Goal: Information Seeking & Learning: Compare options

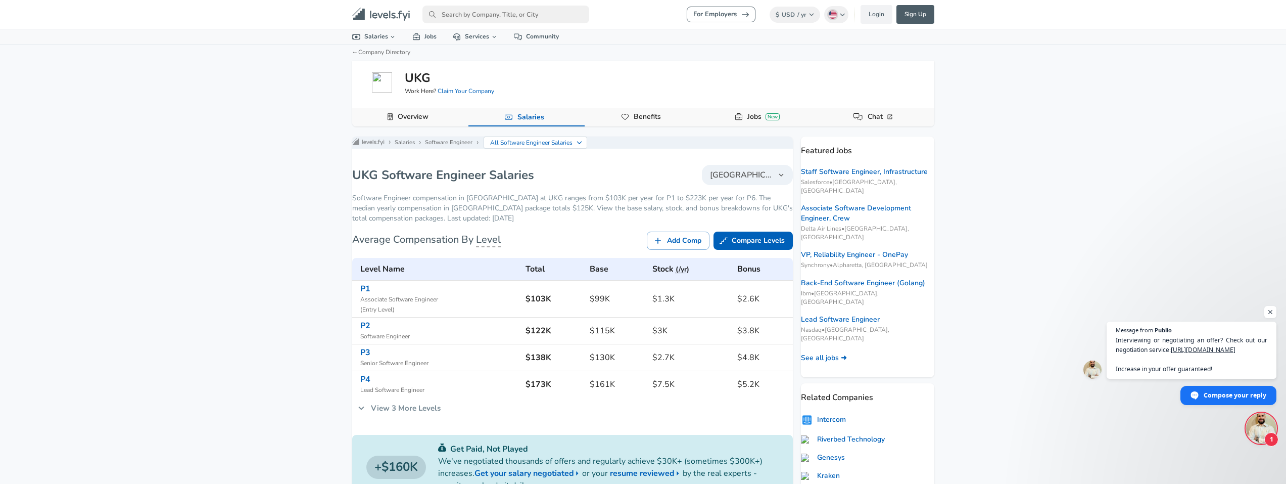
click at [728, 178] on span "[GEOGRAPHIC_DATA]" at bounding box center [741, 175] width 63 height 12
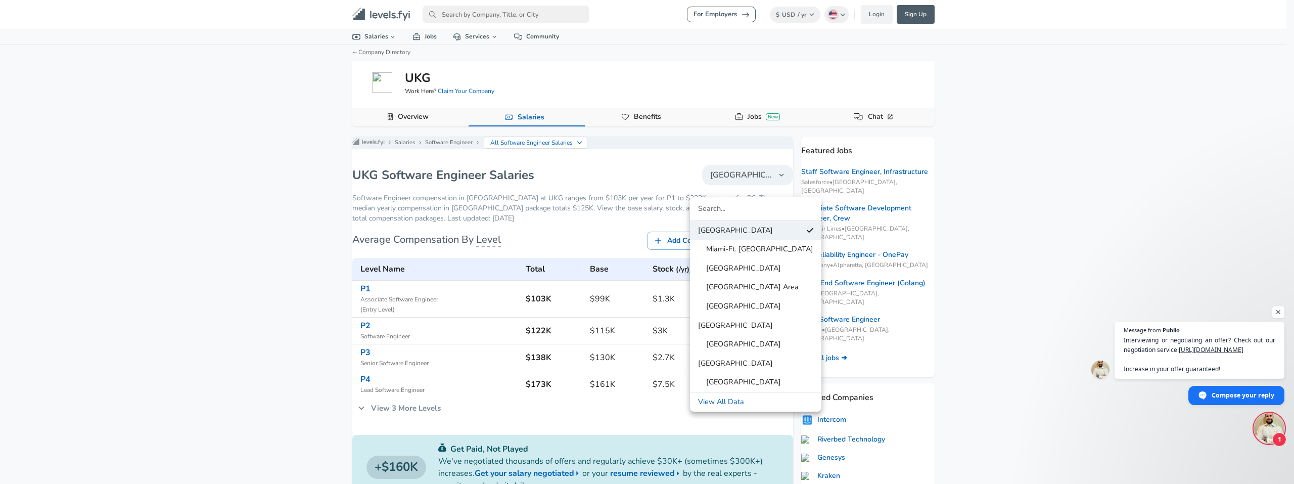
click at [734, 281] on link "[GEOGRAPHIC_DATA] Area" at bounding box center [755, 286] width 131 height 15
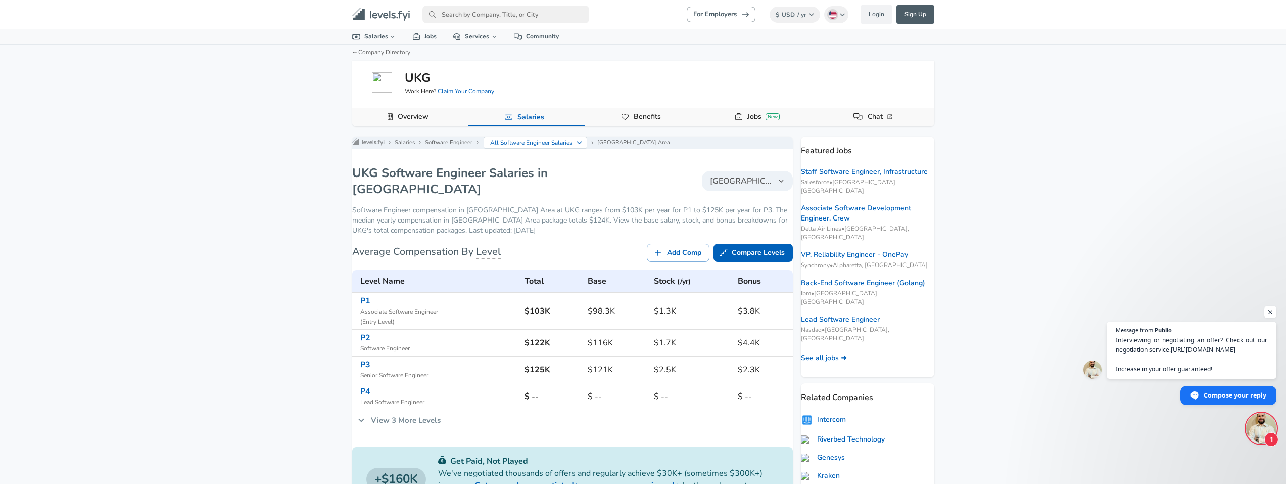
click at [418, 413] on link "View 3 More Levels" at bounding box center [399, 419] width 94 height 21
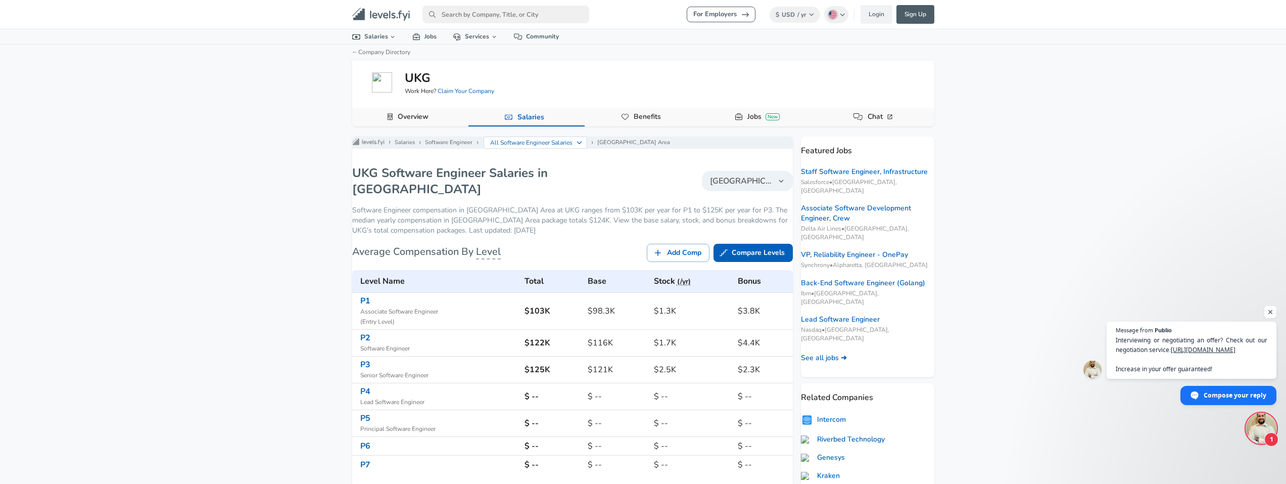
click at [465, 13] on input "primary" at bounding box center [505, 15] width 167 height 18
type input "aptean"
click at [475, 42] on link "Aptean" at bounding box center [513, 35] width 183 height 16
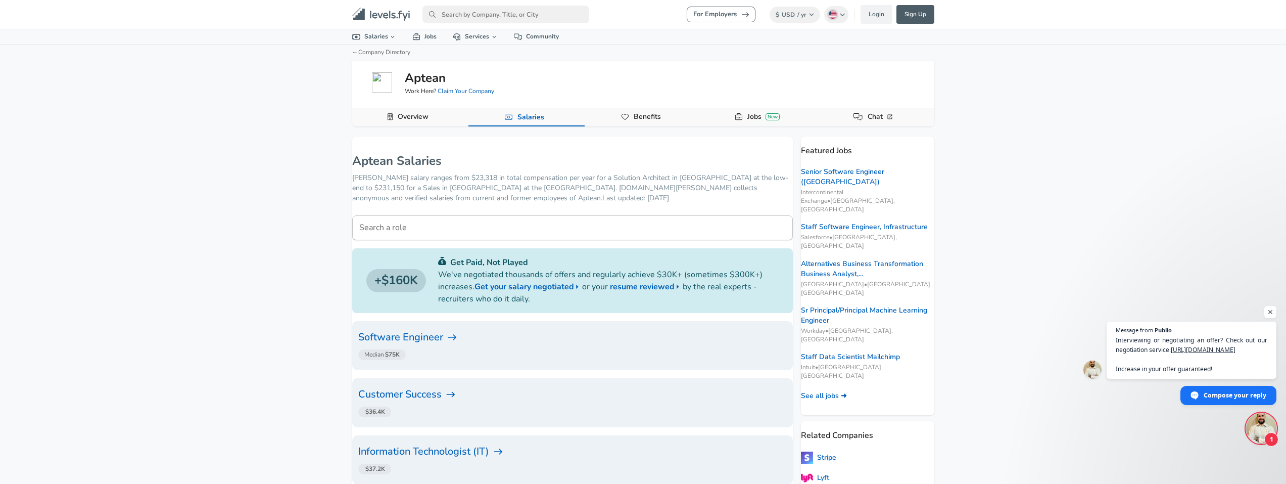
click at [434, 336] on h6 "Software Engineer" at bounding box center [572, 337] width 429 height 16
